Goal: Communication & Community: Answer question/provide support

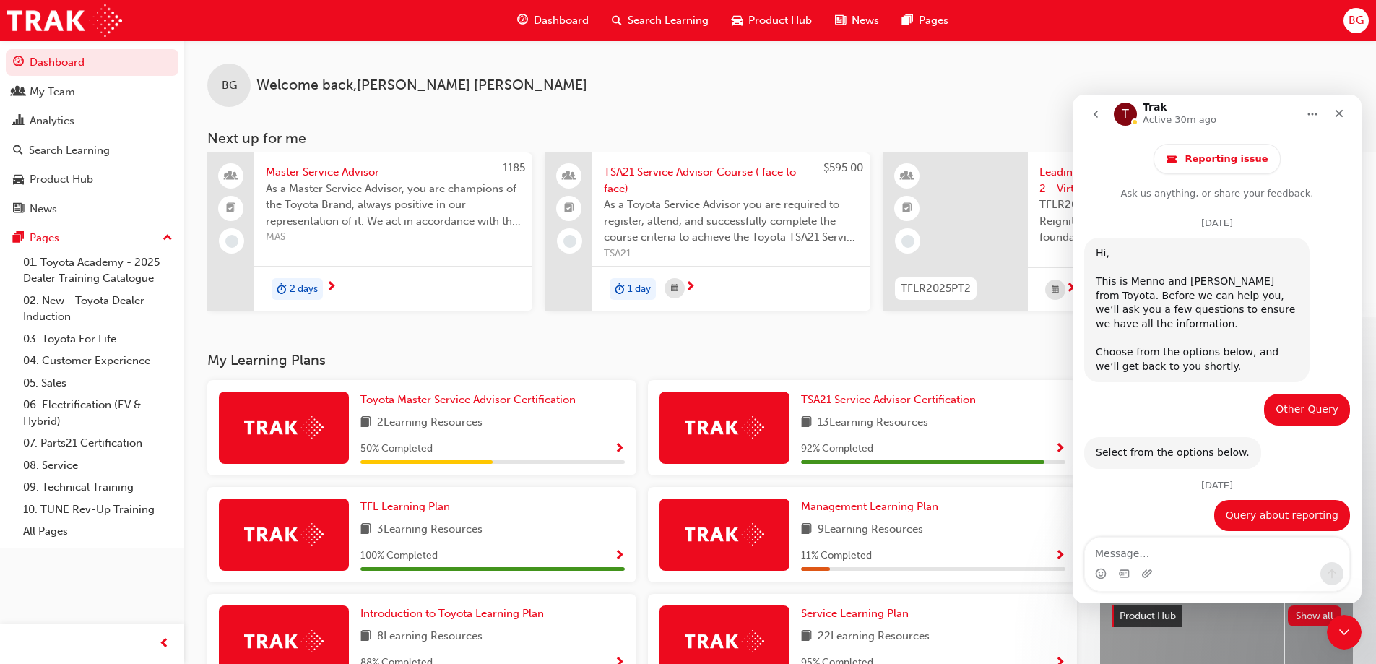
scroll to position [1357, 0]
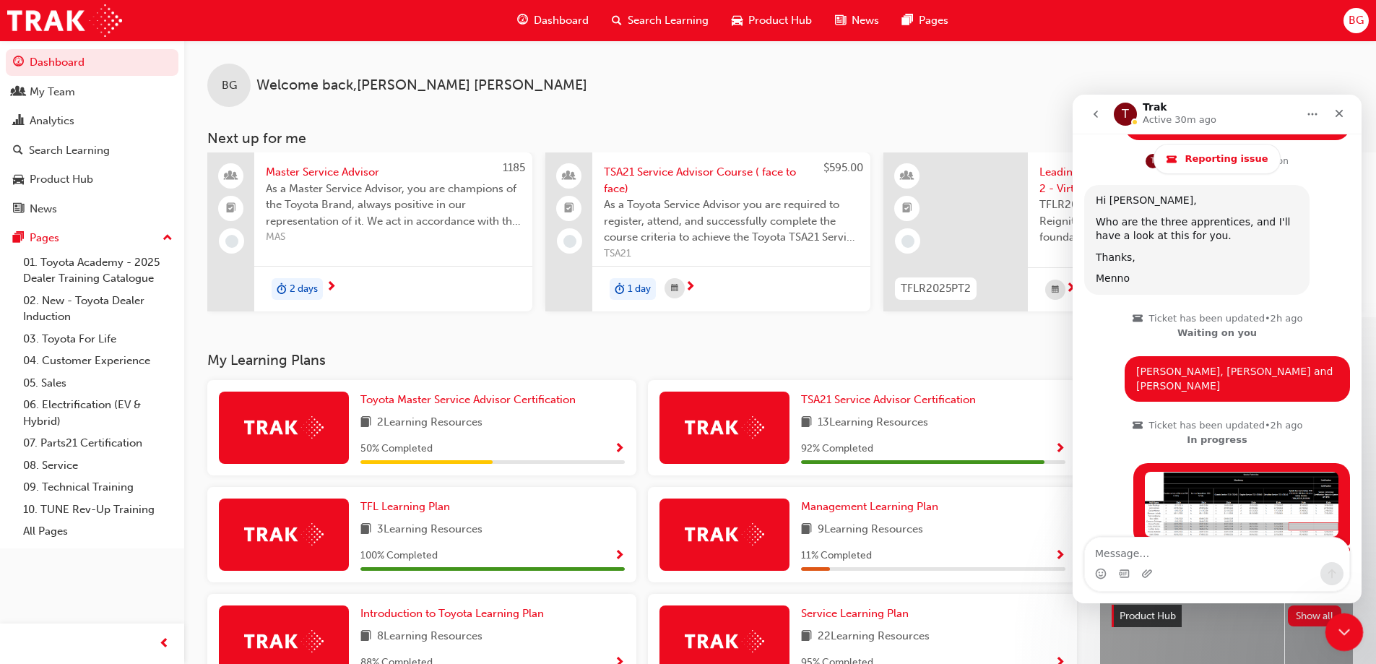
click at [1338, 632] on icon "Close Intercom Messenger" at bounding box center [1341, 629] width 17 height 17
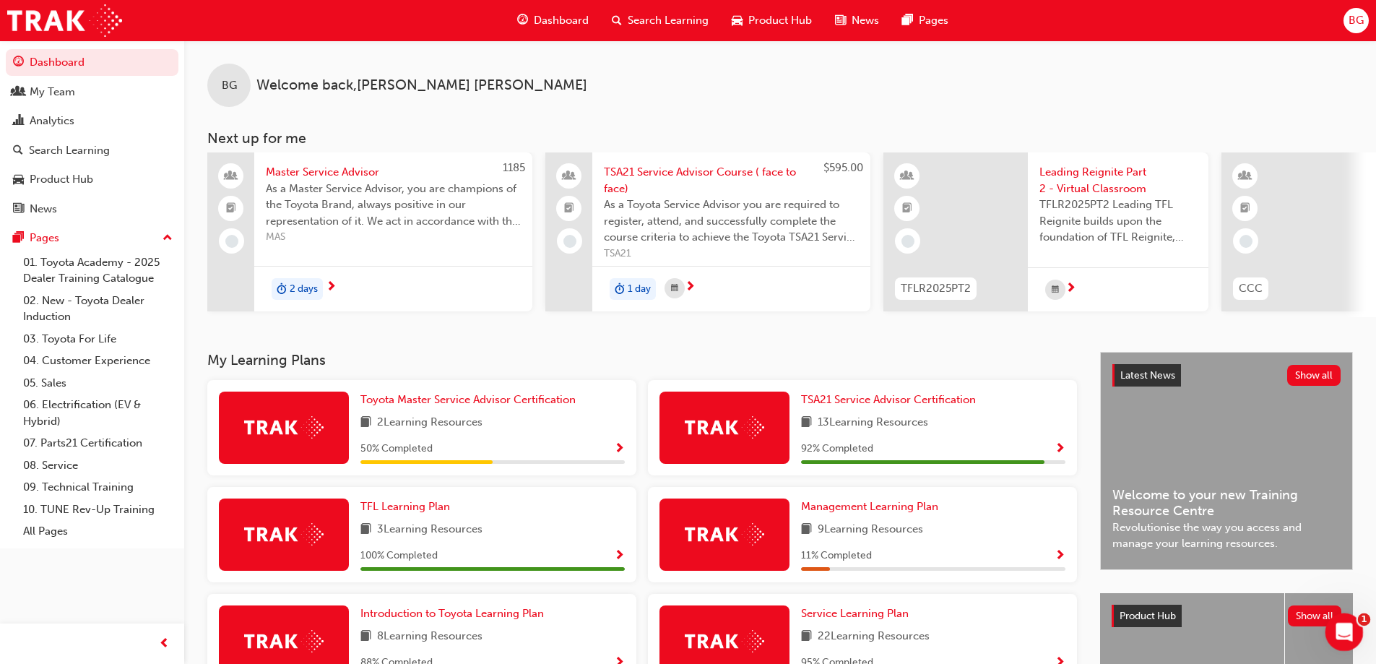
click at [1337, 631] on icon "Open Intercom Messenger" at bounding box center [1342, 630] width 24 height 24
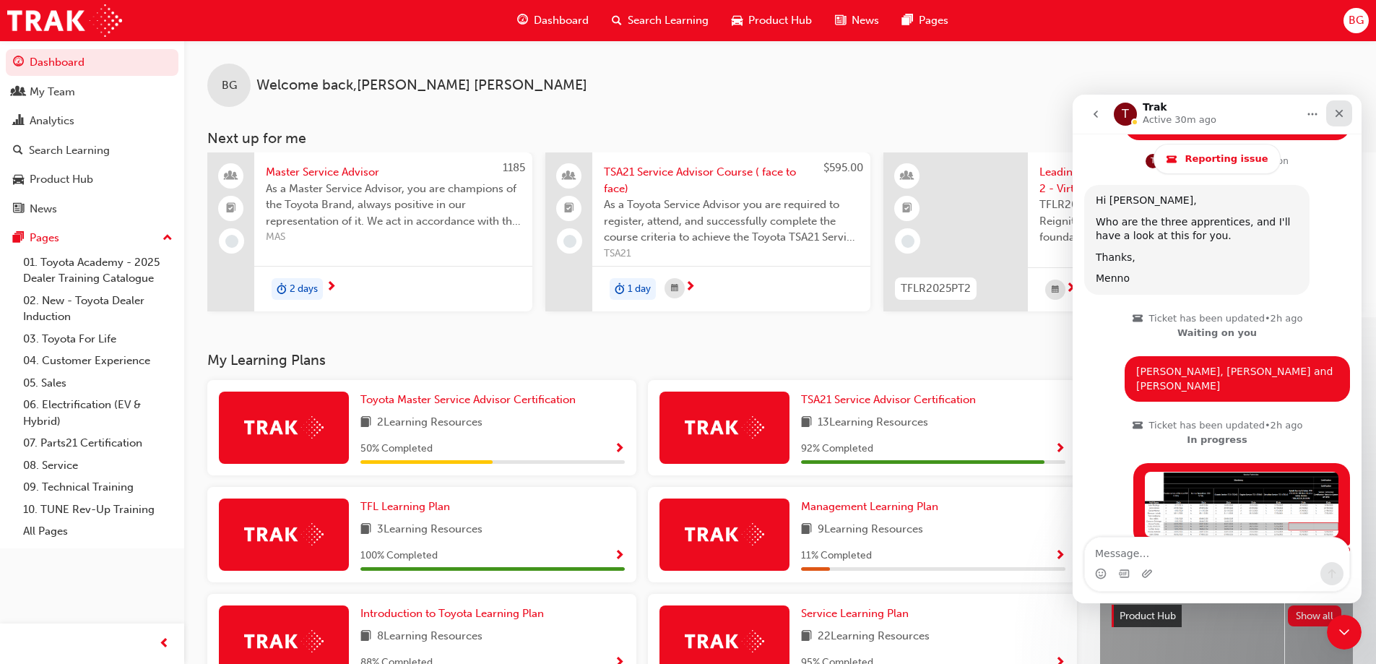
drag, startPoint x: 1341, startPoint y: 118, endPoint x: 2411, endPoint y: 214, distance: 1074.7
click at [1341, 118] on icon "Close" at bounding box center [1339, 114] width 12 height 12
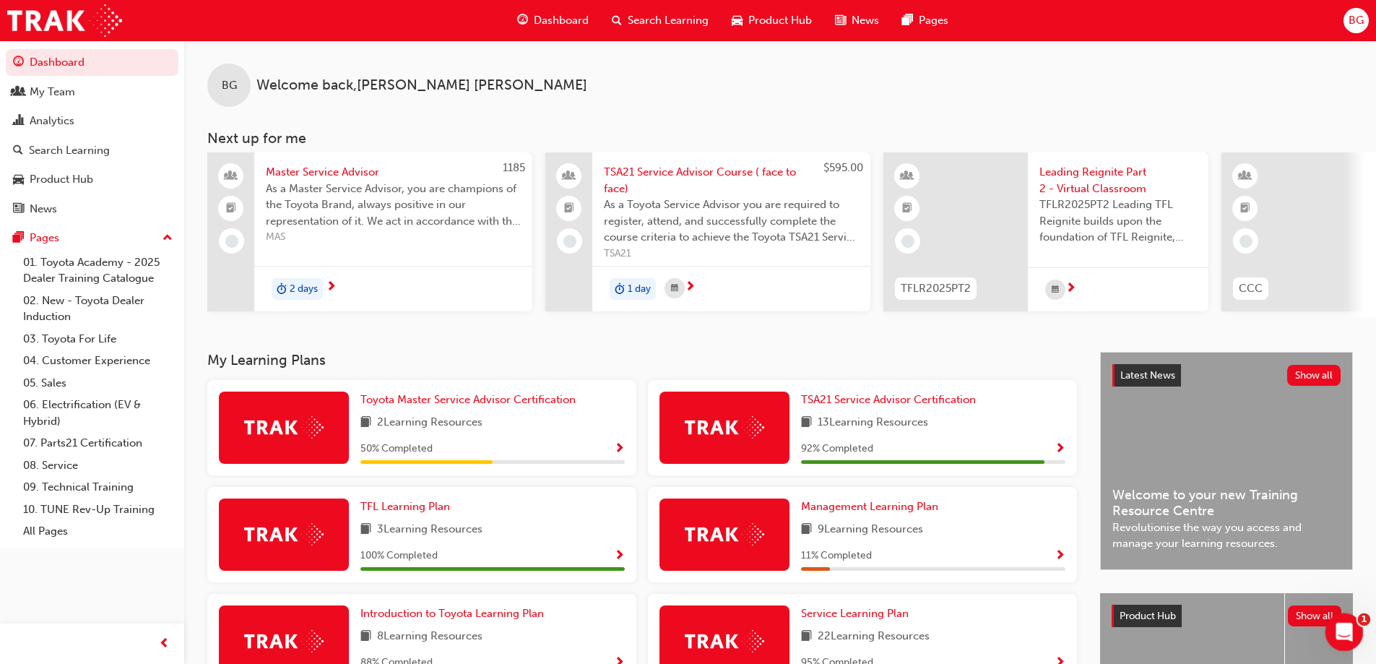
click at [1338, 627] on icon "Open Intercom Messenger" at bounding box center [1342, 630] width 24 height 24
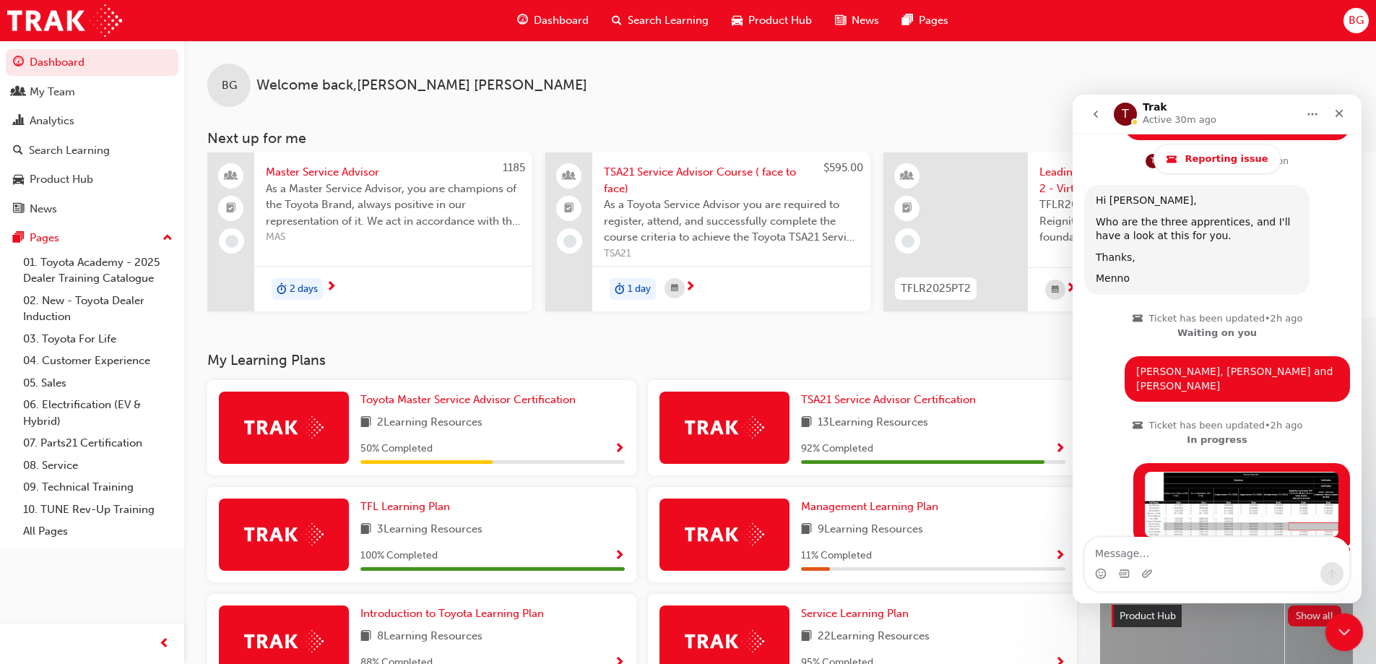
click at [1342, 625] on icon "Close Intercom Messenger" at bounding box center [1341, 629] width 17 height 17
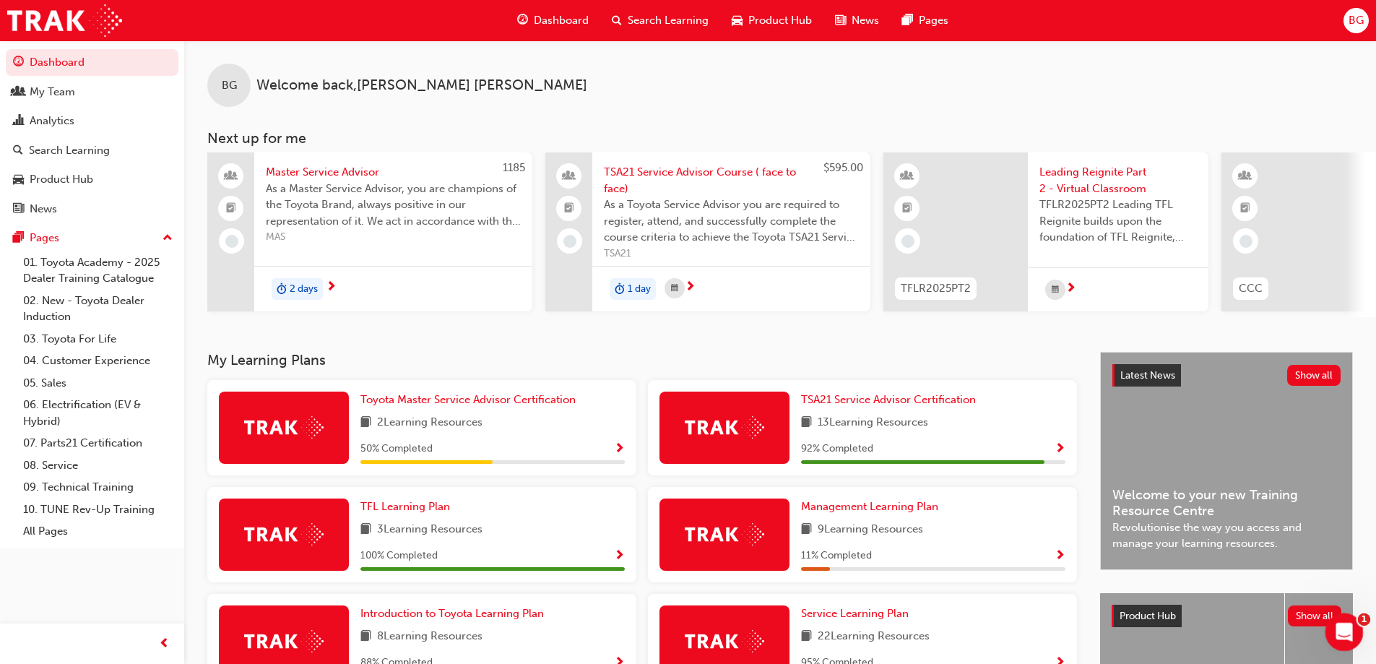
click at [1334, 641] on div "Open Intercom Messenger" at bounding box center [1342, 630] width 48 height 48
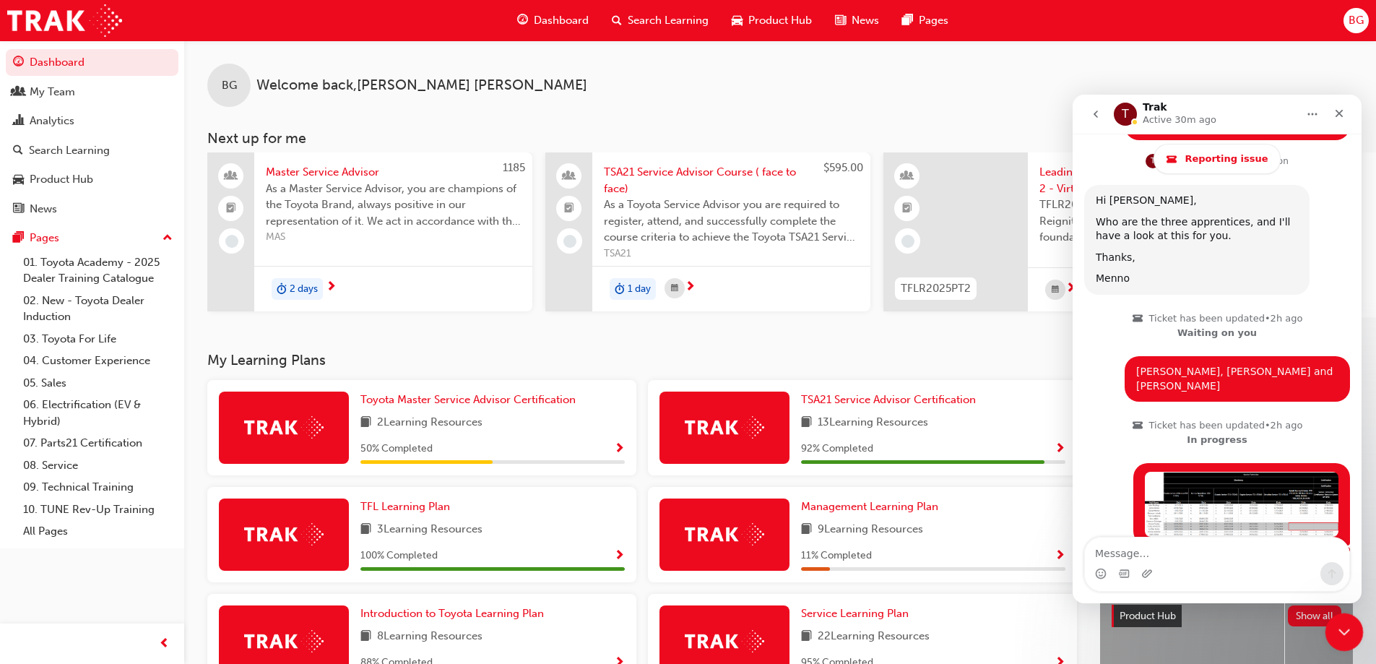
click at [1334, 641] on div "Close Intercom Messenger" at bounding box center [1342, 630] width 35 height 35
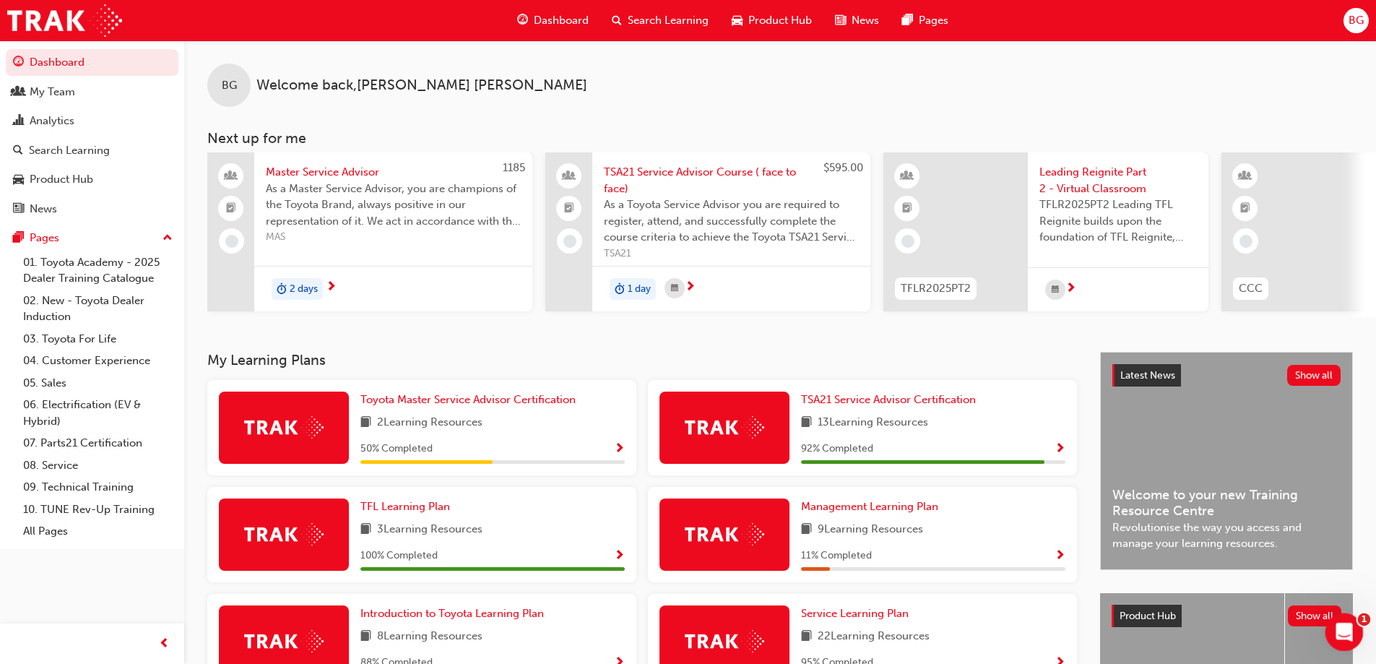
click at [1328, 628] on div "Open Intercom Messenger" at bounding box center [1342, 630] width 48 height 48
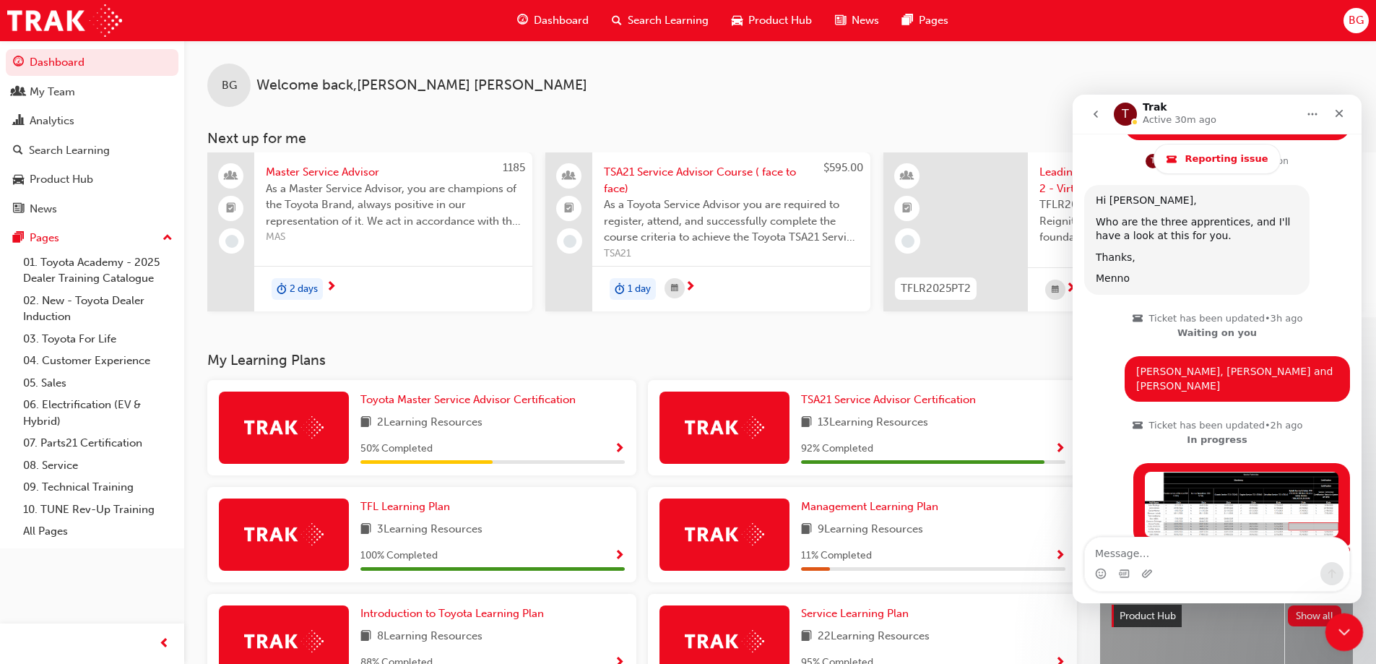
click at [1339, 616] on div "Close Intercom Messenger" at bounding box center [1342, 630] width 35 height 35
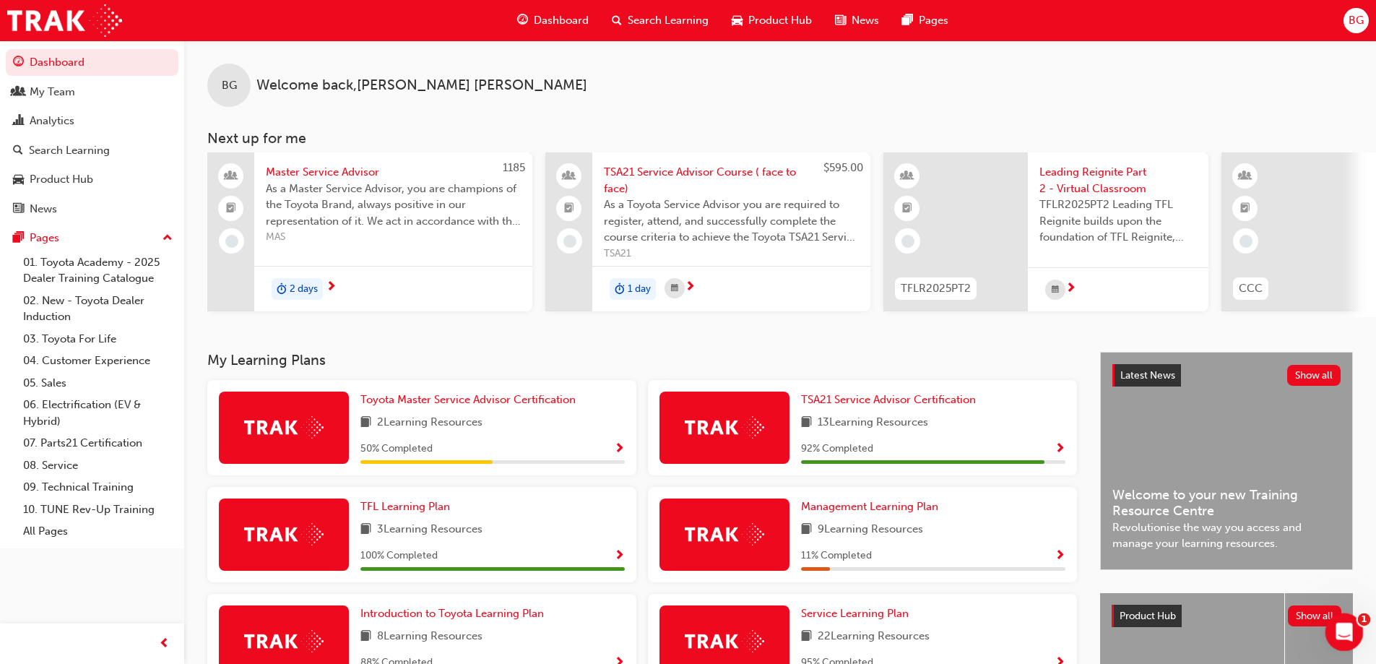
click at [1328, 623] on div "Open Intercom Messenger" at bounding box center [1342, 630] width 48 height 48
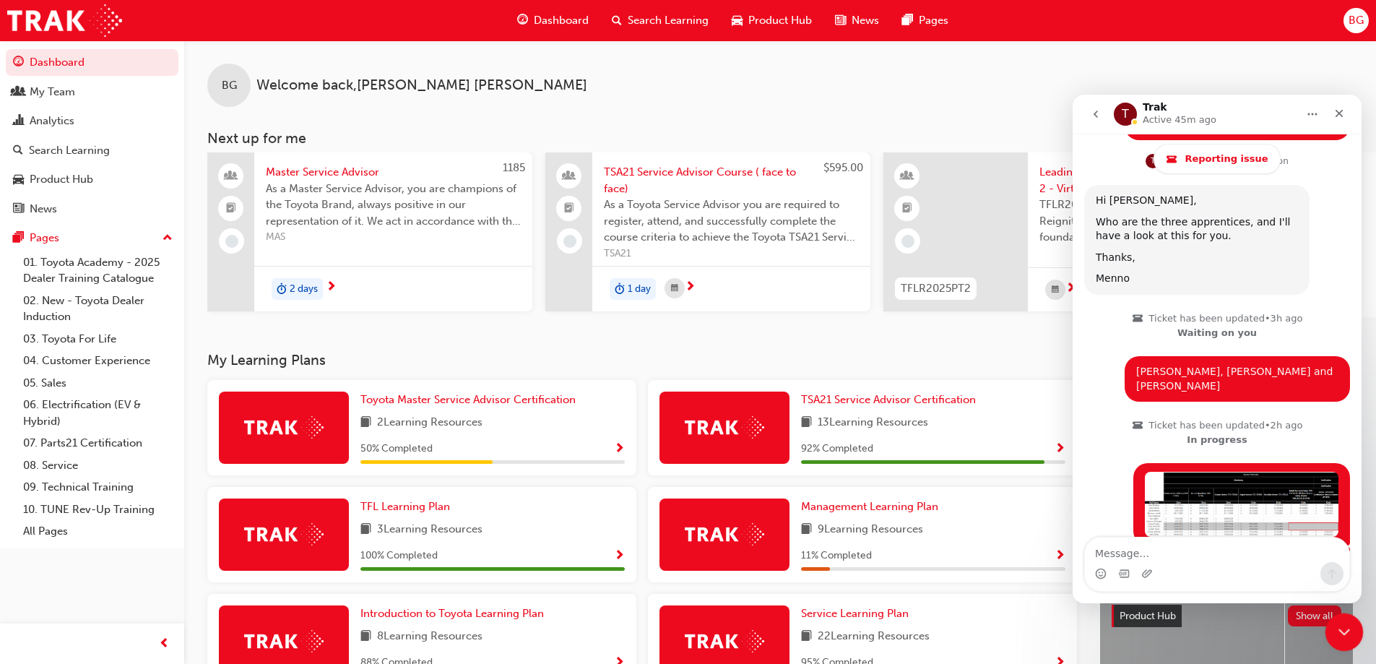
click at [1339, 633] on icon "Close Intercom Messenger" at bounding box center [1341, 629] width 17 height 17
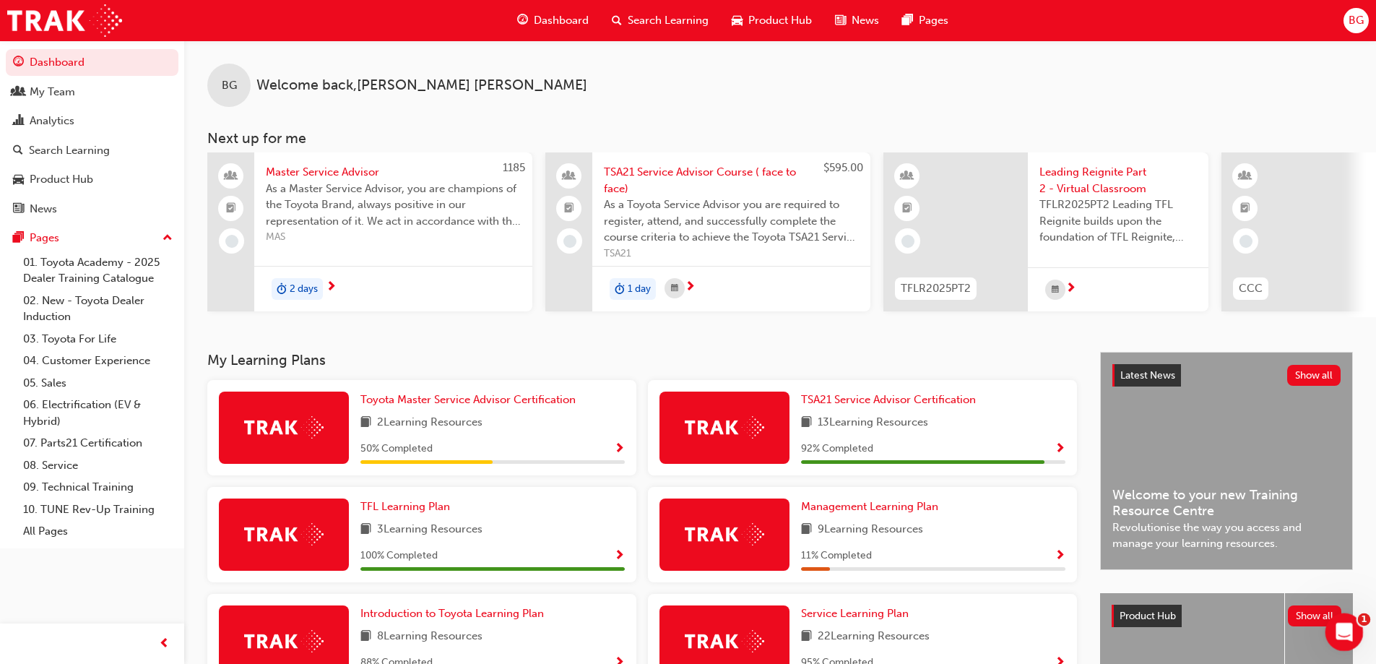
click html
click at [1351, 637] on div "Open Intercom Messenger" at bounding box center [1342, 630] width 48 height 48
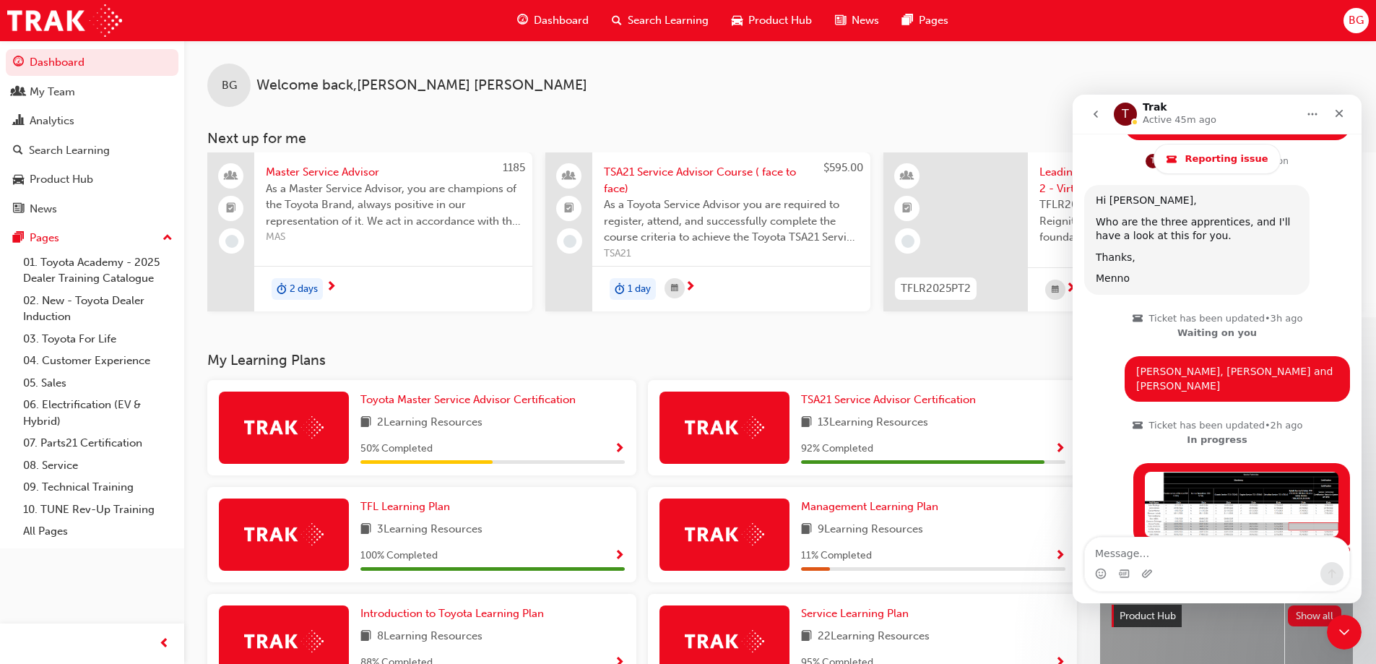
click at [1089, 104] on button "go back" at bounding box center [1095, 113] width 27 height 27
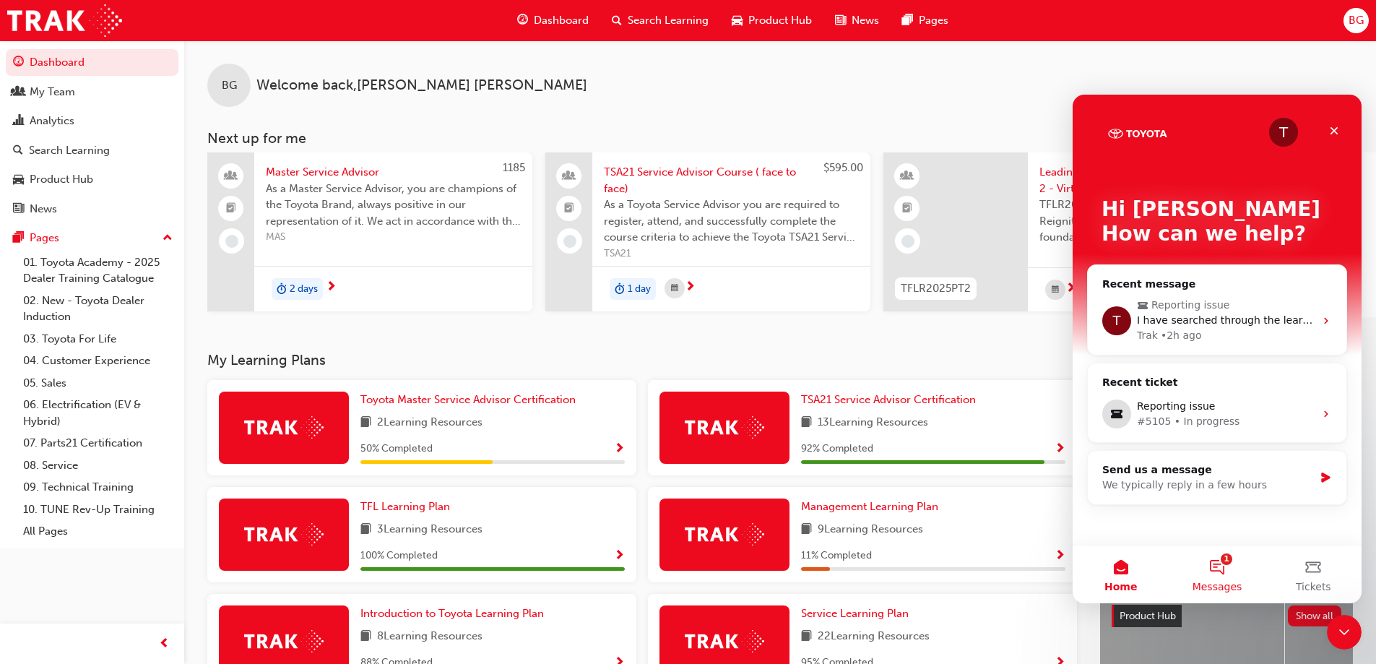
click at [1213, 574] on button "1 Messages" at bounding box center [1217, 574] width 96 height 58
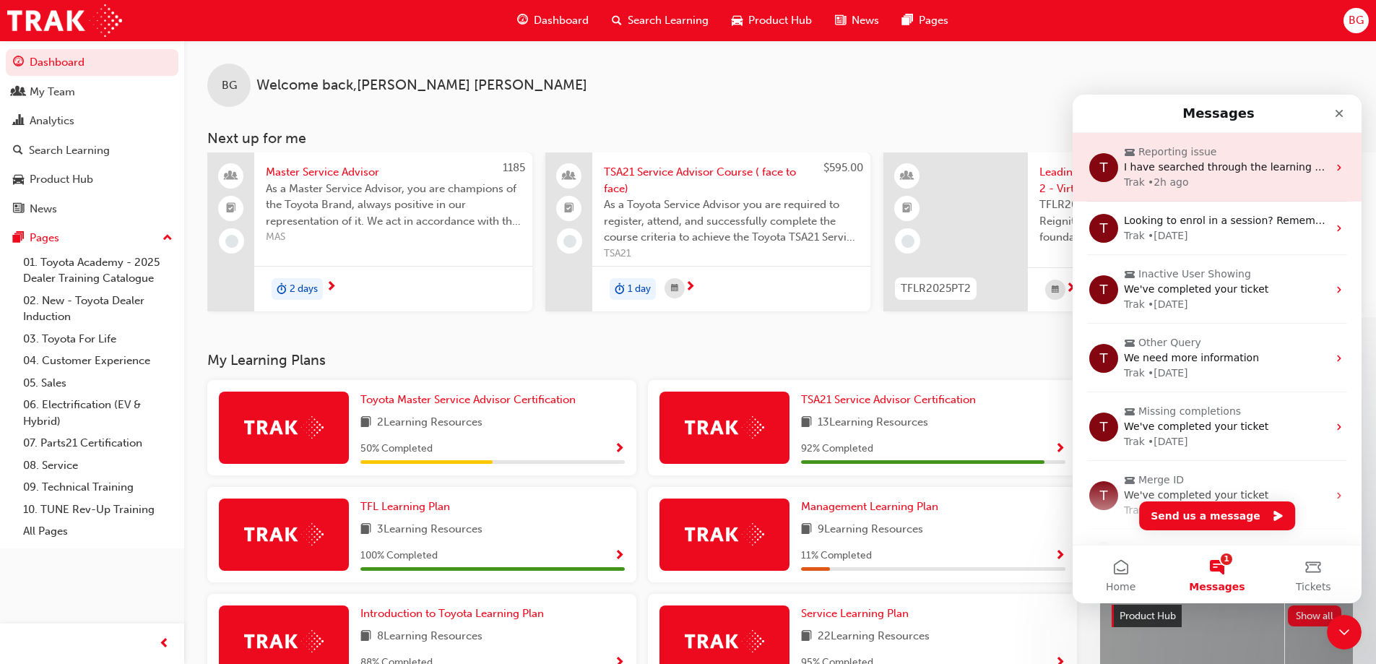
click at [1243, 173] on span "I have searched through the learning with each of them and I cannot find these …" at bounding box center [1375, 167] width 502 height 12
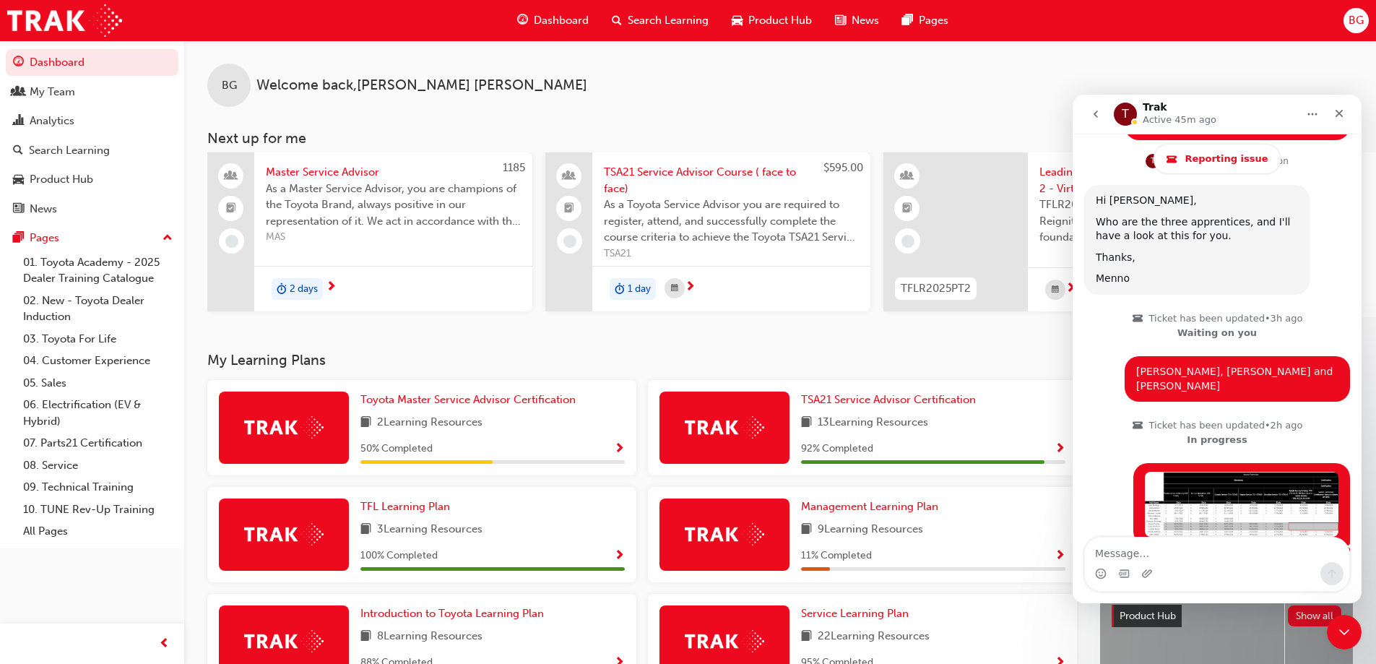
click at [1094, 113] on icon "go back" at bounding box center [1096, 114] width 12 height 12
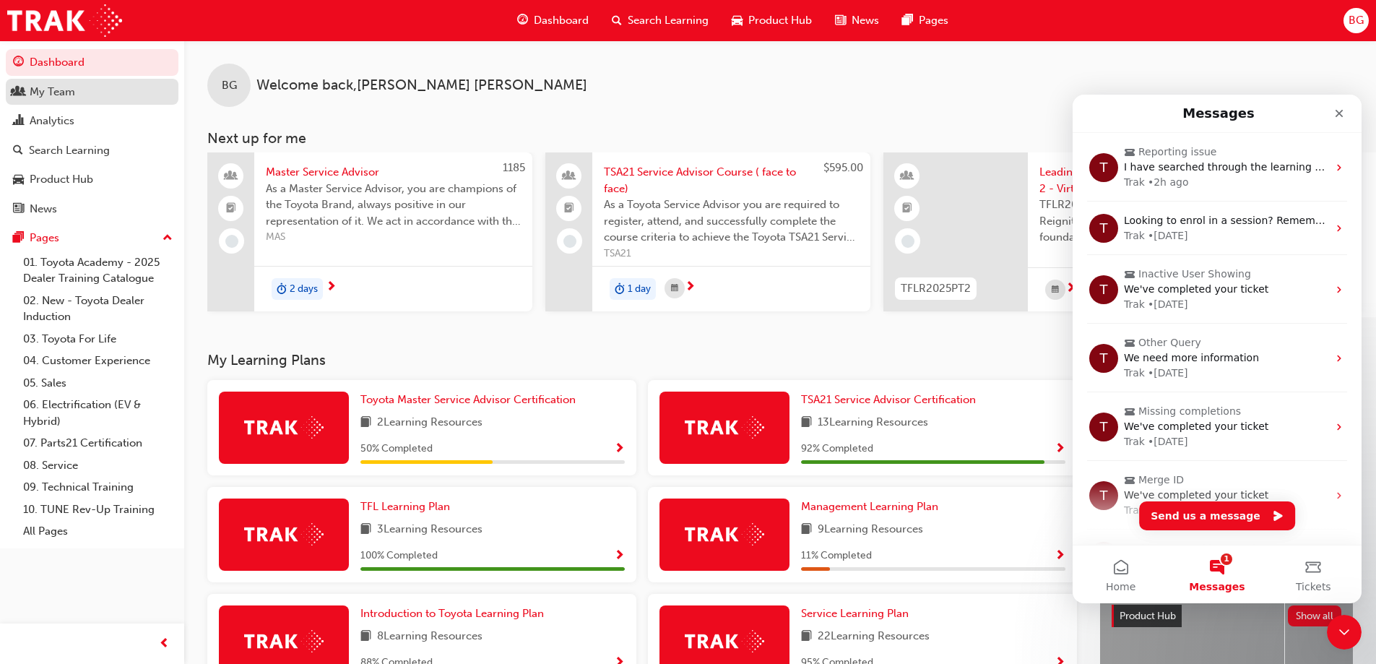
click at [132, 94] on div "My Team" at bounding box center [92, 92] width 158 height 18
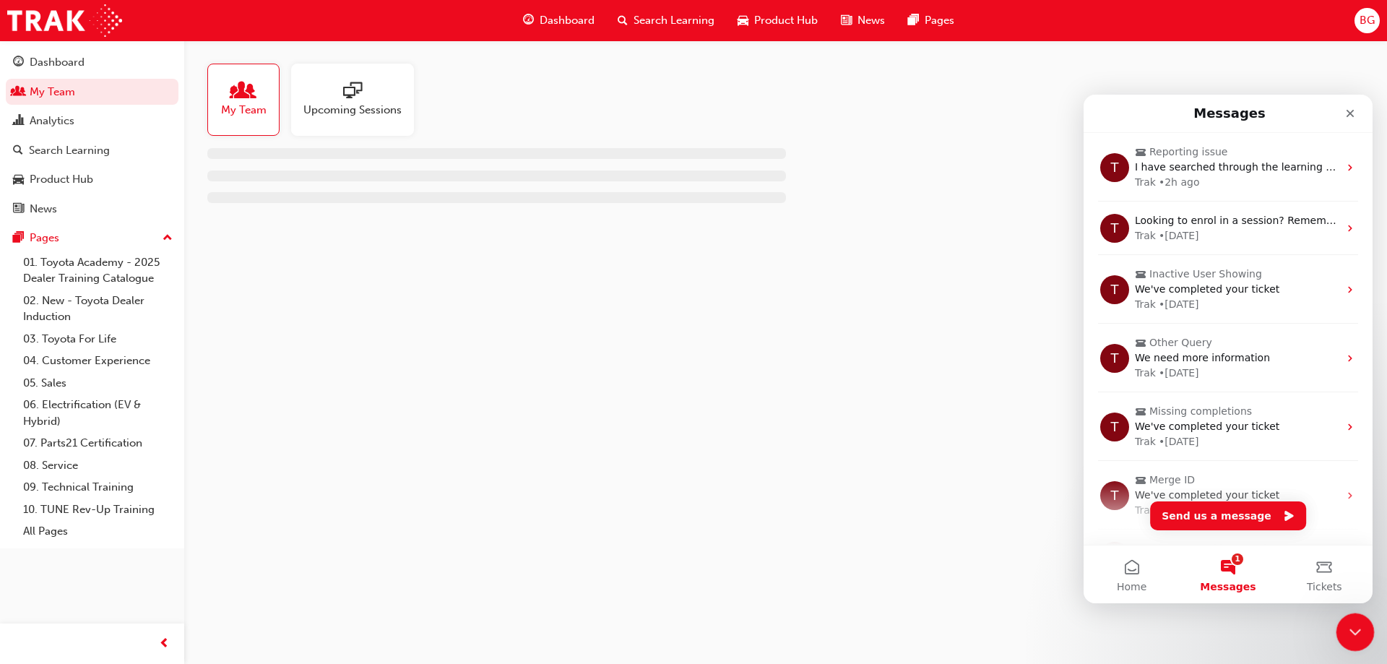
click at [1360, 628] on icon "Close Intercom Messenger" at bounding box center [1352, 629] width 17 height 17
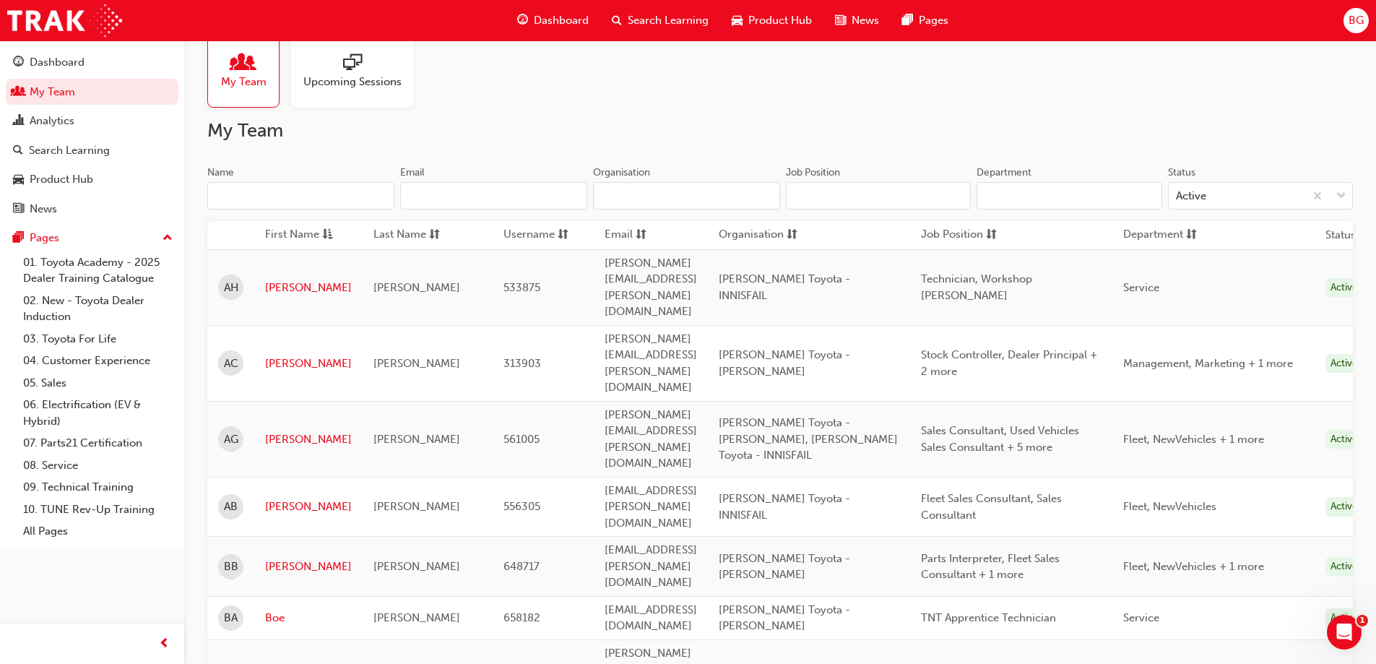
scroll to position [72, 0]
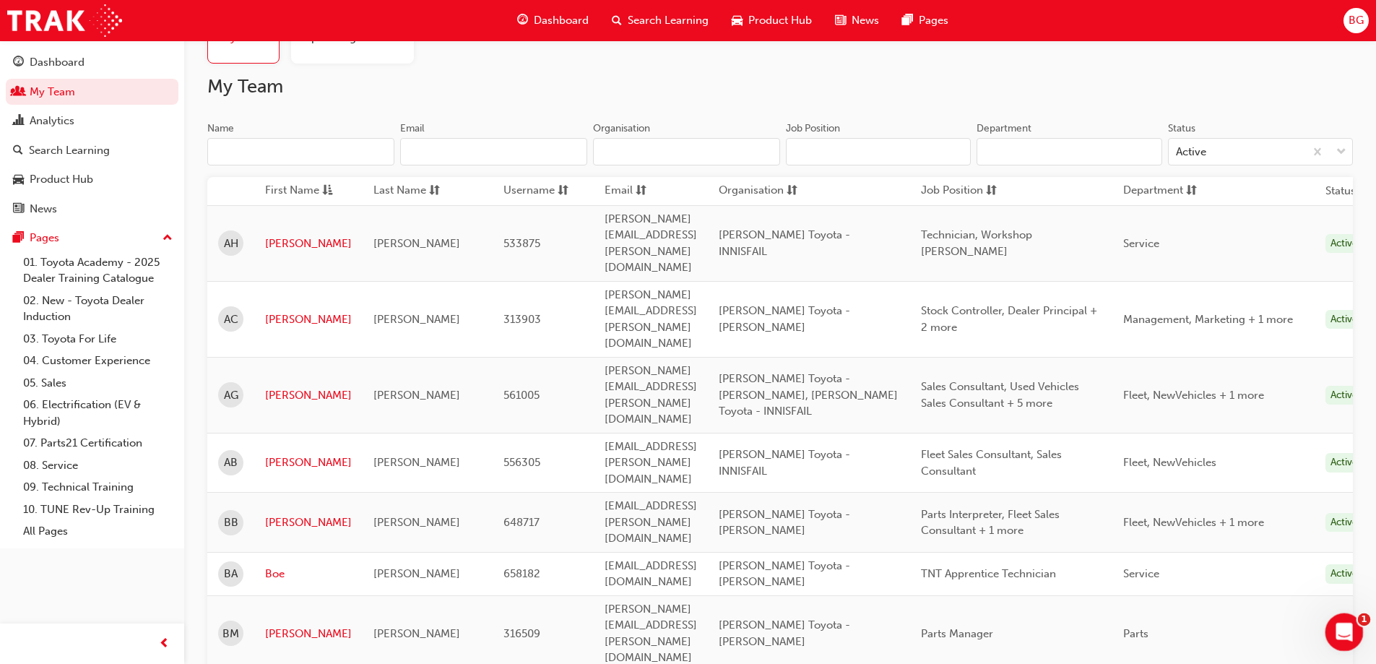
click at [1349, 646] on div "Open Intercom Messenger" at bounding box center [1342, 630] width 48 height 48
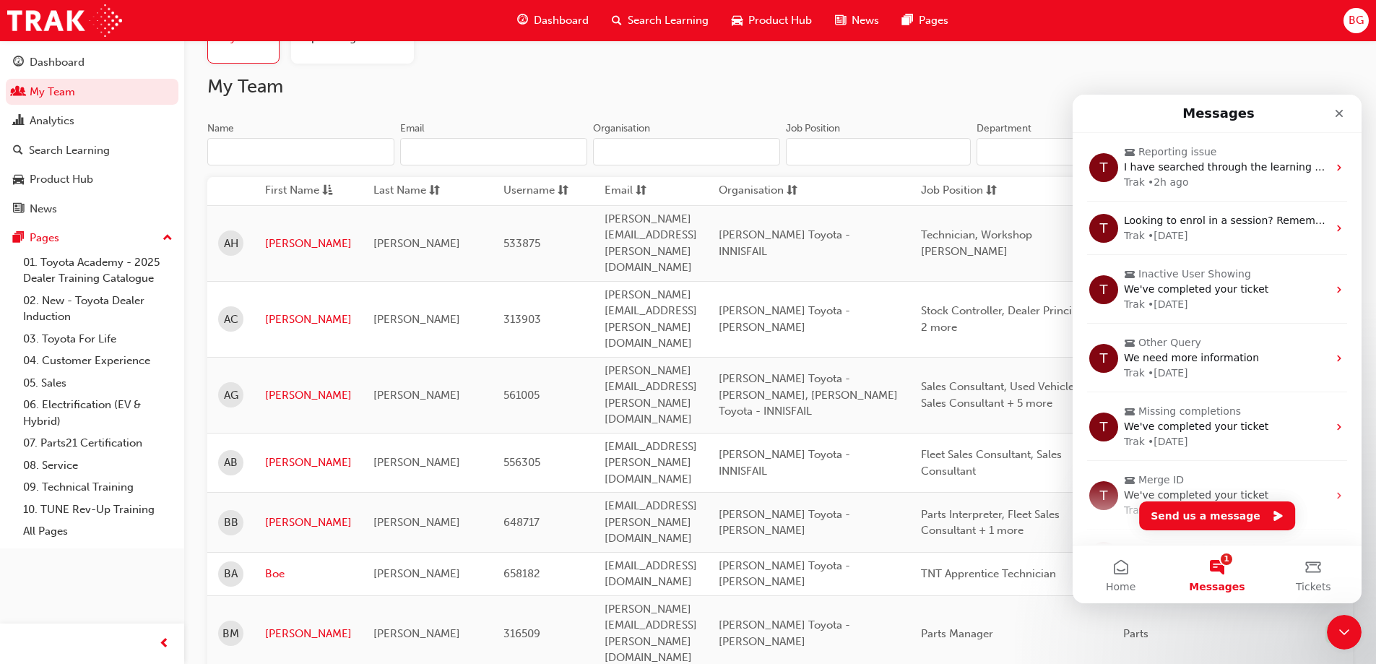
drag, startPoint x: 95, startPoint y: 4, endPoint x: 1169, endPoint y: 59, distance: 1074.7
click at [1169, 59] on div "My Team Upcoming Sessions" at bounding box center [780, 27] width 1146 height 72
click at [1118, 579] on button "Home" at bounding box center [1121, 574] width 96 height 58
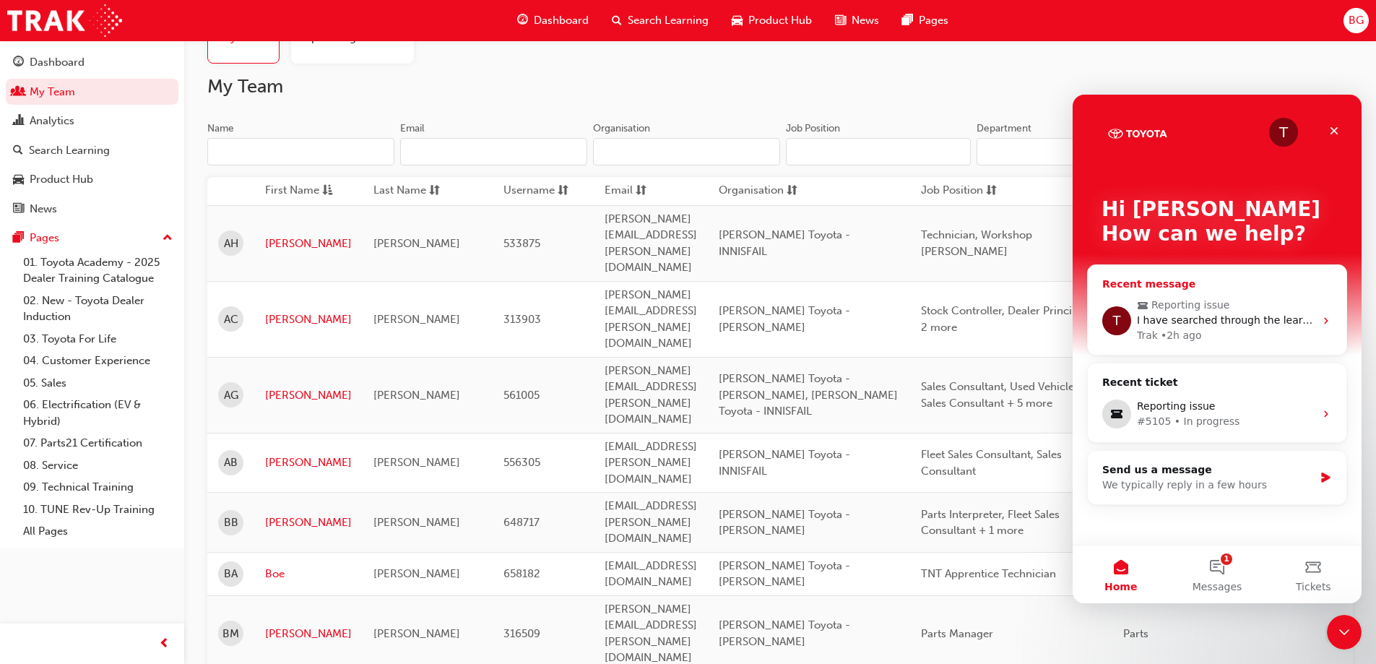
click at [1213, 316] on span "I have searched through the learning with each of them and I cannot find these …" at bounding box center [1388, 320] width 502 height 12
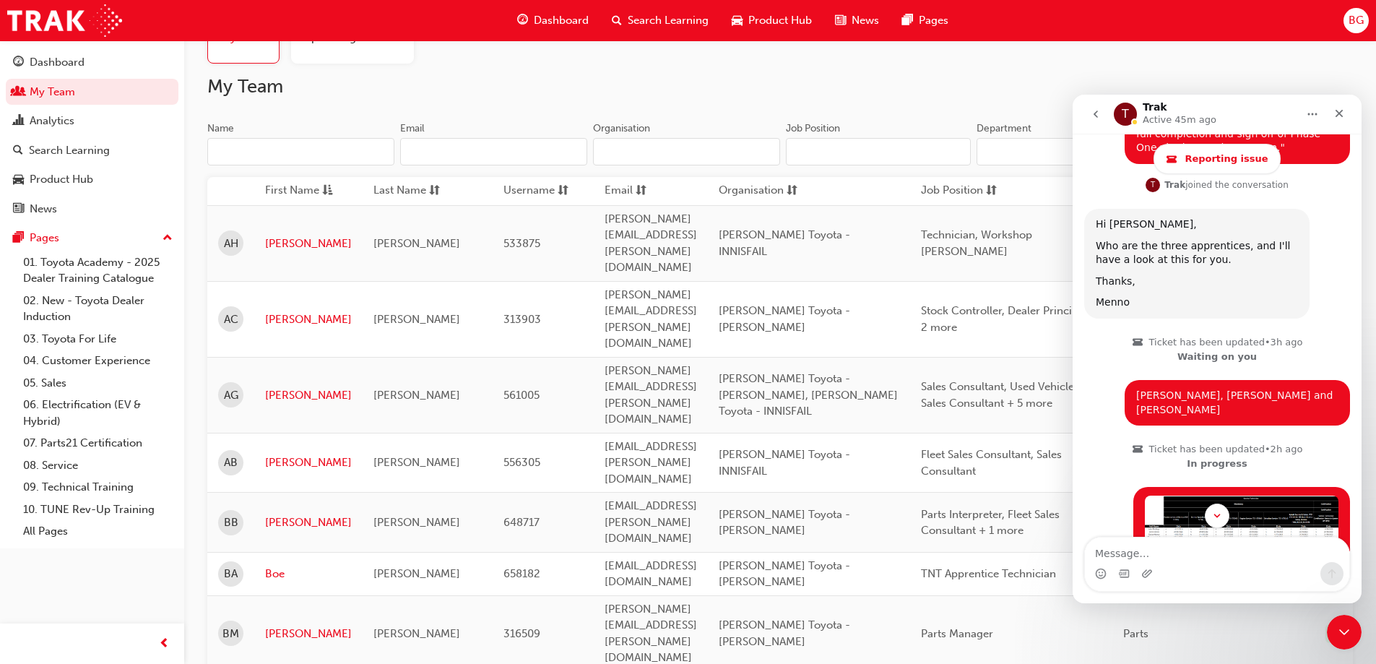
scroll to position [1357, 0]
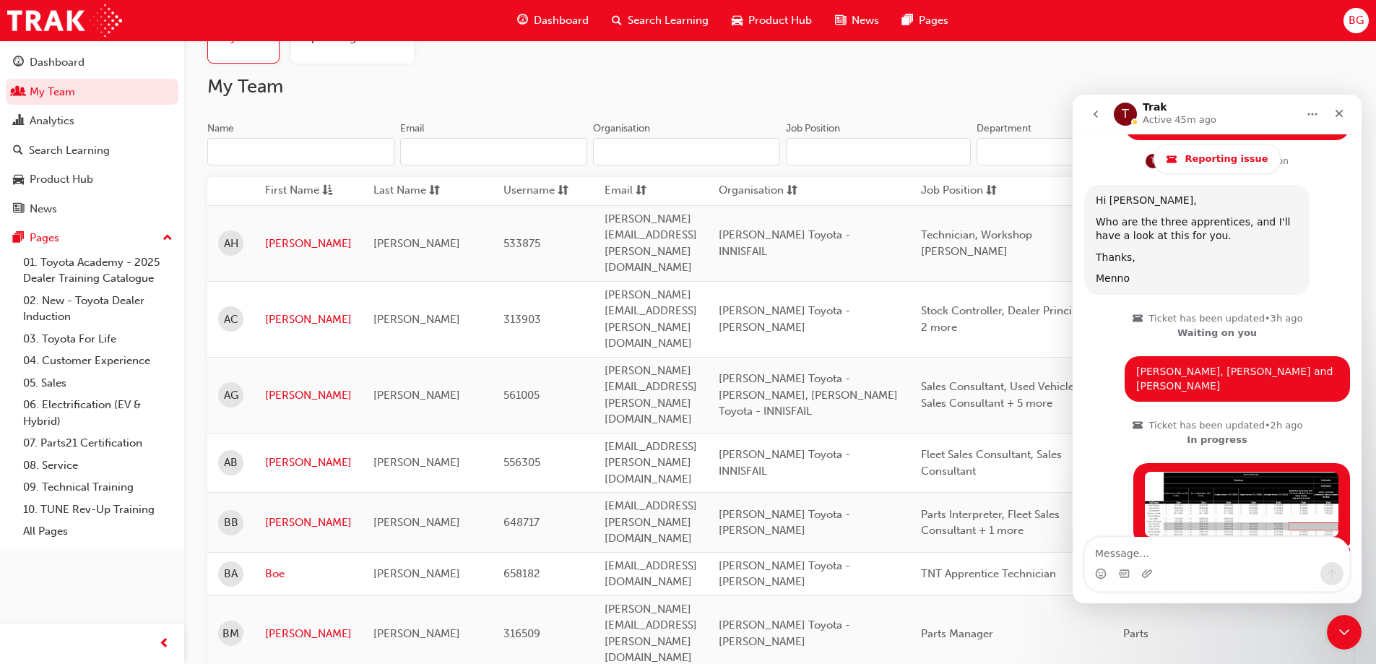
click at [1219, 472] on img "Brett says…" at bounding box center [1242, 504] width 194 height 64
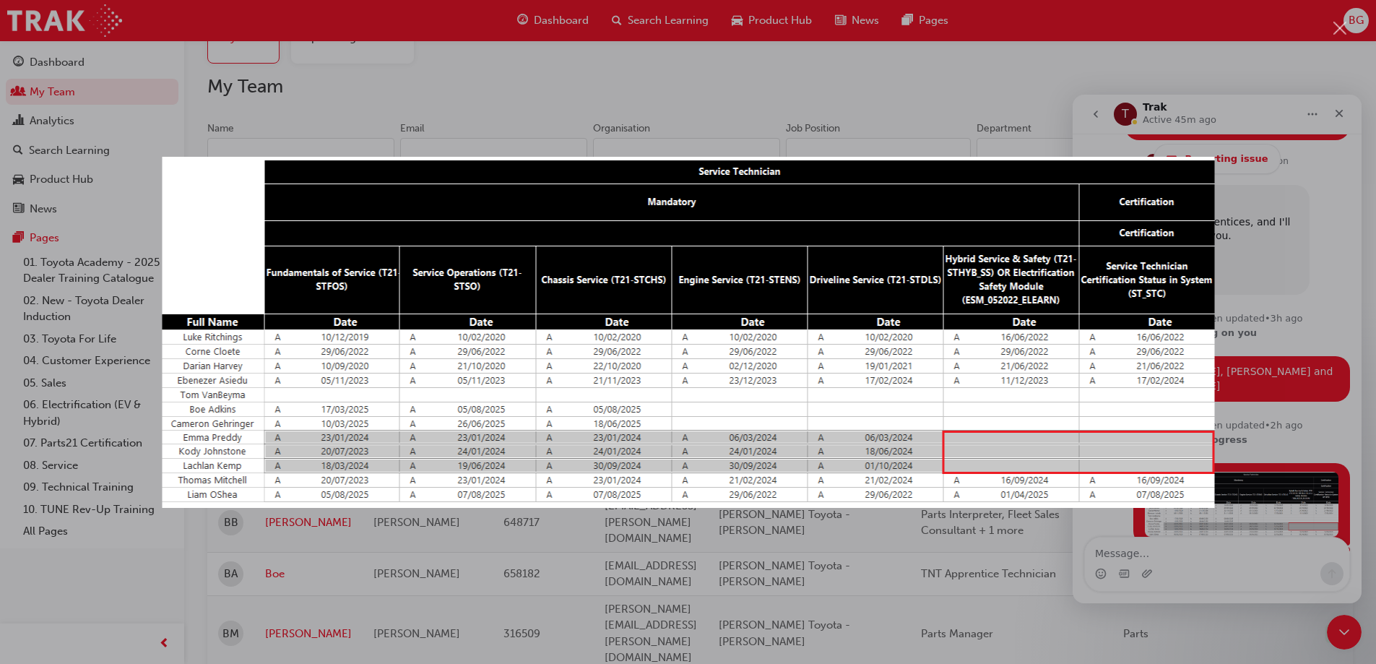
scroll to position [0, 0]
click at [1331, 214] on div "Intercom messenger" at bounding box center [688, 332] width 1376 height 664
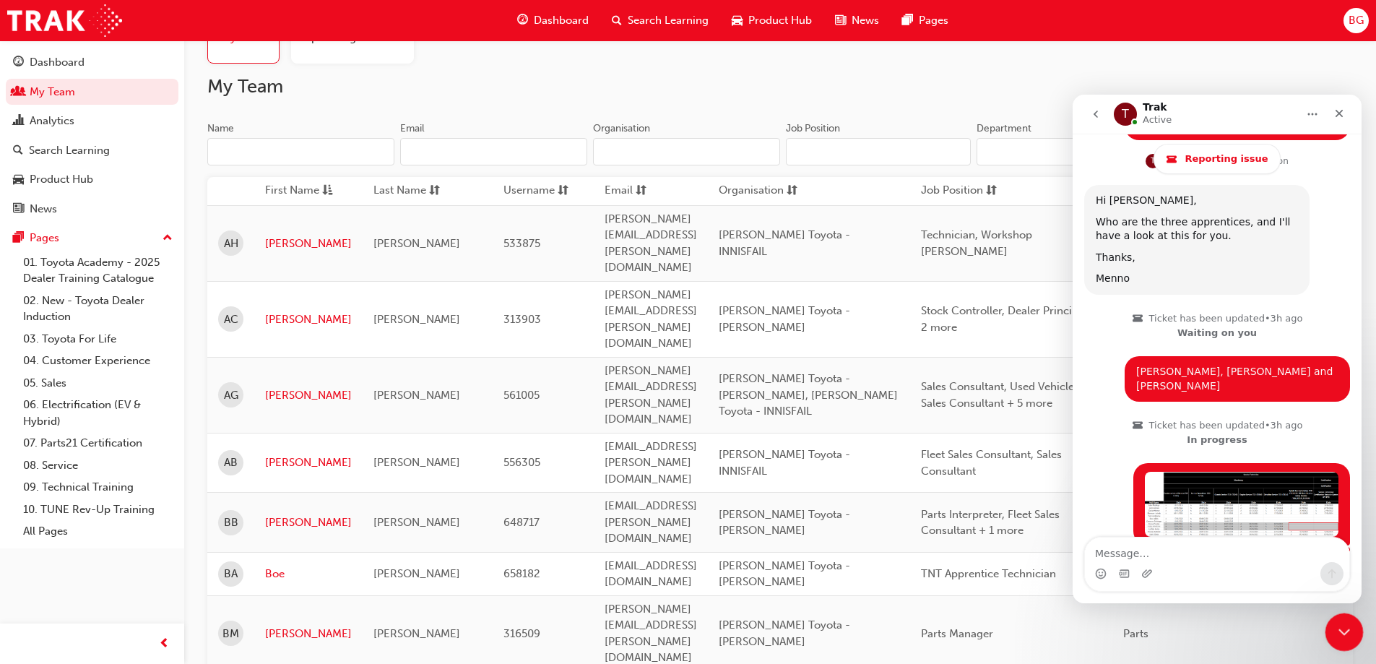
click at [1356, 631] on div "Close Intercom Messenger" at bounding box center [1342, 630] width 35 height 35
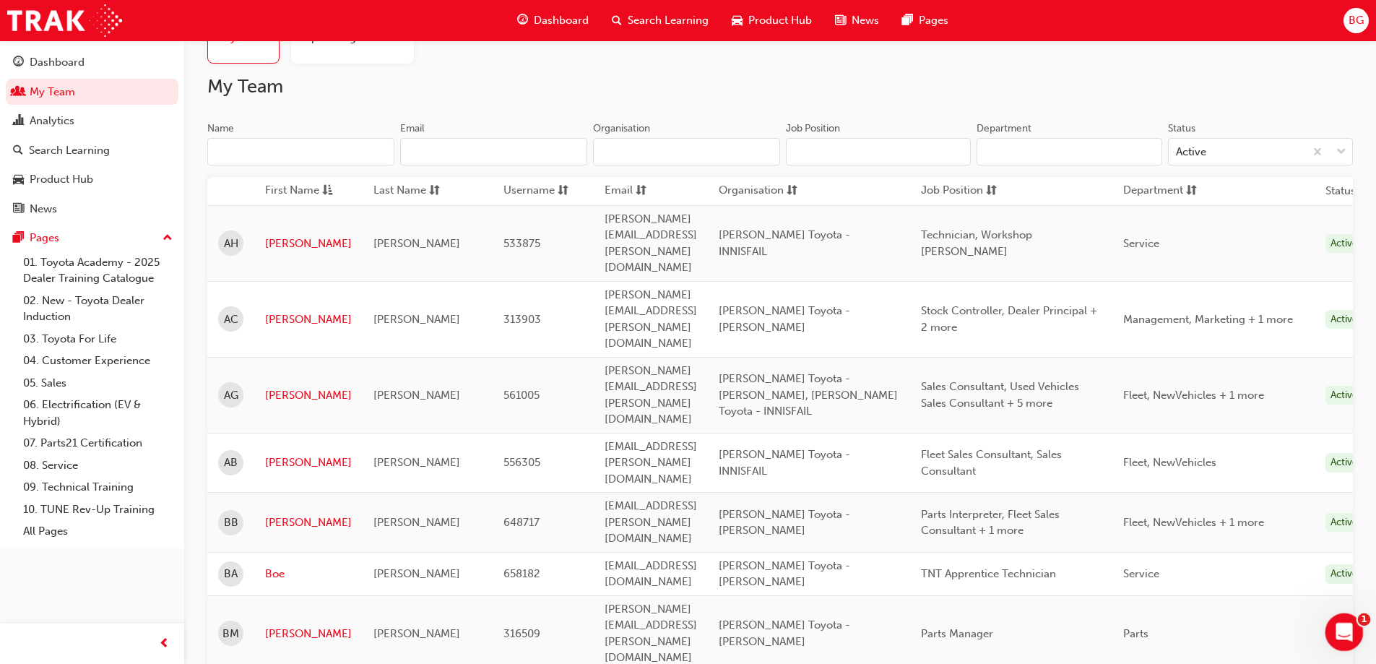
click at [1334, 636] on icon "Open Intercom Messenger" at bounding box center [1342, 630] width 24 height 24
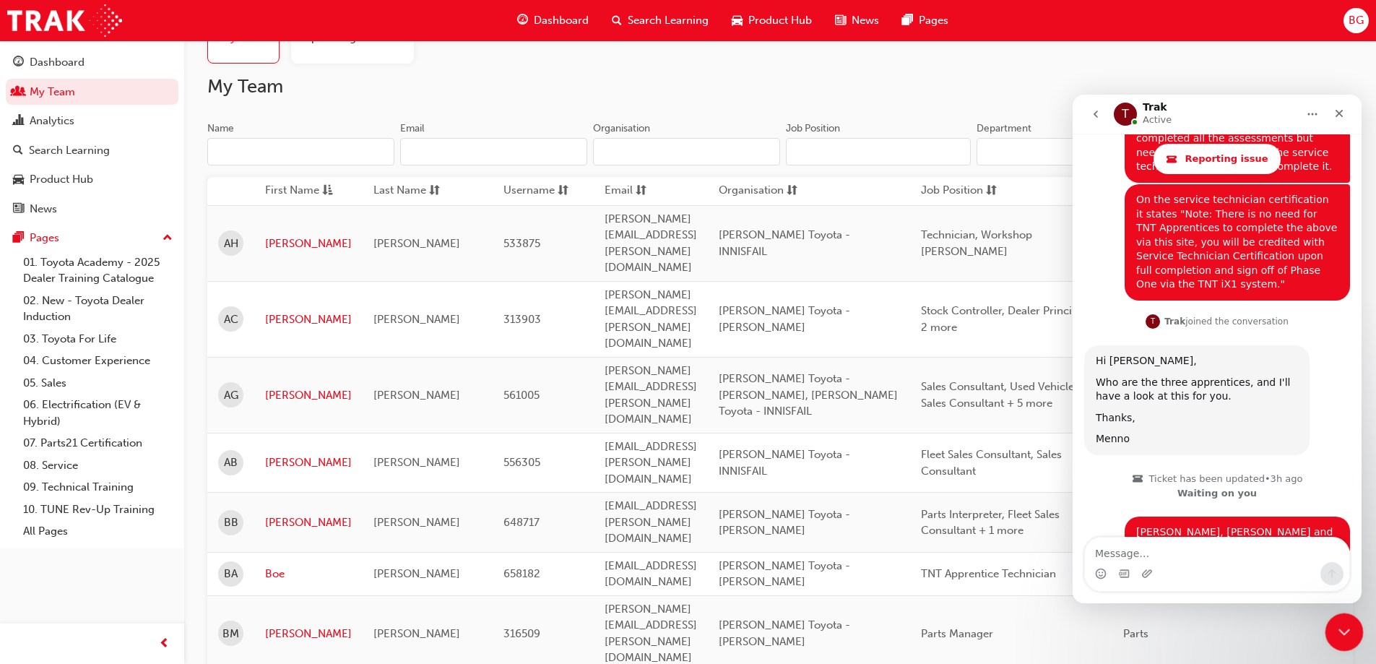
scroll to position [1357, 0]
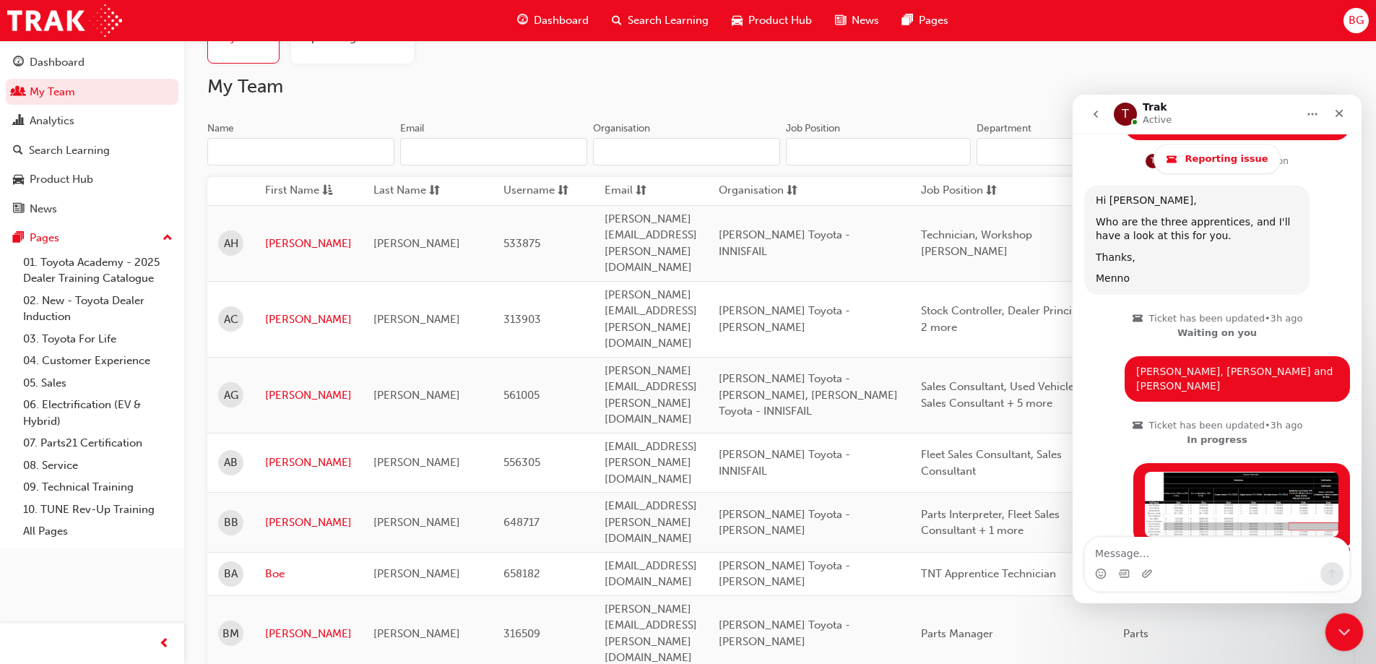
drag, startPoint x: 1337, startPoint y: 634, endPoint x: 2096, endPoint y: 830, distance: 784.0
click at [1336, 636] on icon "Close Intercom Messenger" at bounding box center [1341, 629] width 17 height 17
